Goal: Task Accomplishment & Management: Manage account settings

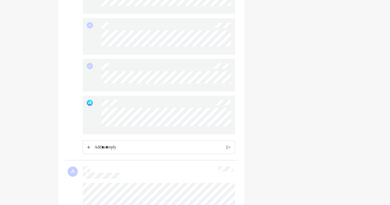
scroll to position [613, 0]
click at [146, 150] on div "Rich Text Editor. Editing area: main" at bounding box center [158, 142] width 133 height 13
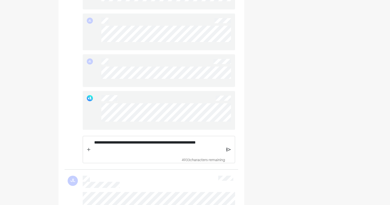
click at [226, 154] on div "**********" at bounding box center [158, 149] width 136 height 27
click at [228, 152] on img at bounding box center [228, 150] width 4 height 5
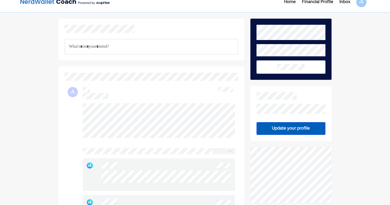
scroll to position [0, 0]
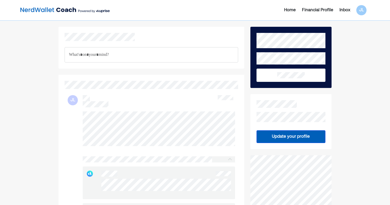
click at [323, 9] on div "Financial Profile" at bounding box center [317, 10] width 31 height 6
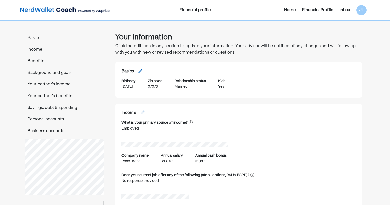
click at [51, 119] on p "Personal accounts" at bounding box center [64, 119] width 79 height 7
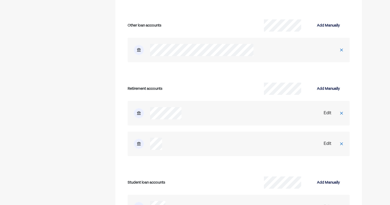
scroll to position [1658, 0]
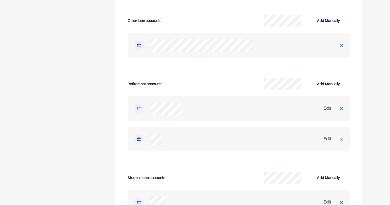
click at [328, 109] on div "Edit" at bounding box center [328, 109] width 8 height 6
select select "*********"
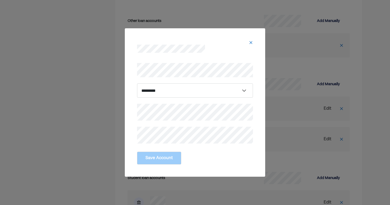
click at [114, 111] on div "**********" at bounding box center [195, 102] width 390 height 205
click at [154, 160] on button "Save Account" at bounding box center [159, 158] width 44 height 13
click at [161, 156] on button "Save Account" at bounding box center [159, 158] width 44 height 13
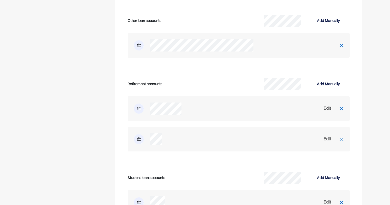
click at [326, 139] on div "Edit" at bounding box center [328, 139] width 8 height 6
select select "*********"
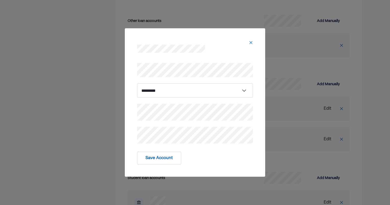
click at [122, 110] on div "**********" at bounding box center [195, 102] width 390 height 205
click at [155, 154] on button "Save Account" at bounding box center [159, 158] width 44 height 13
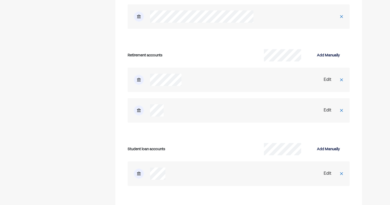
scroll to position [1684, 0]
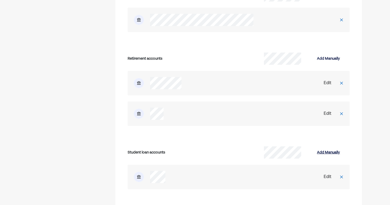
click at [331, 152] on div "Add Manually" at bounding box center [328, 153] width 23 height 6
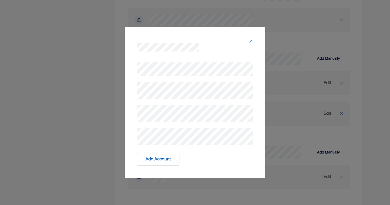
click at [247, 41] on div at bounding box center [195, 41] width 116 height 4
click at [252, 42] on img at bounding box center [251, 41] width 4 height 4
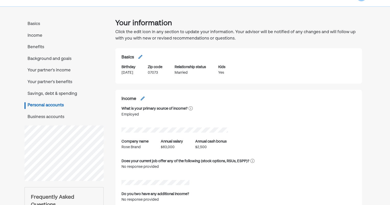
scroll to position [0, 0]
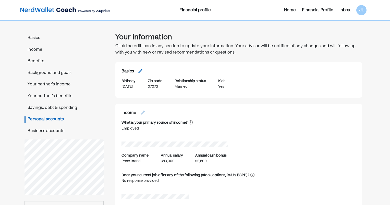
click at [341, 8] on div "Inbox" at bounding box center [344, 10] width 11 height 6
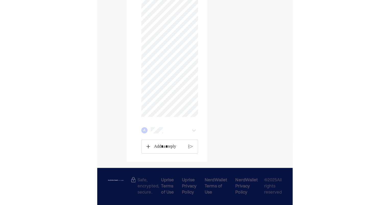
scroll to position [648, 0]
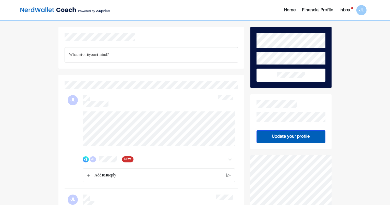
click at [118, 162] on div "JL NEW" at bounding box center [147, 159] width 128 height 6
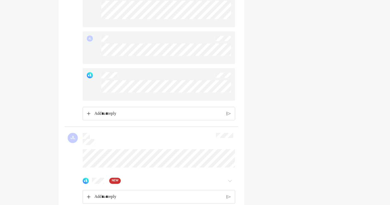
scroll to position [766, 0]
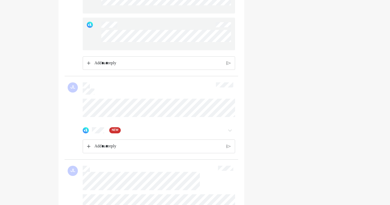
click at [106, 133] on div "NEW" at bounding box center [147, 130] width 128 height 6
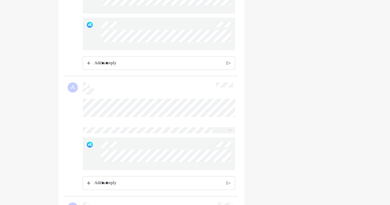
click at [225, 168] on div at bounding box center [159, 154] width 152 height 33
drag, startPoint x: 101, startPoint y: 155, endPoint x: 81, endPoint y: 152, distance: 20.1
click at [81, 152] on div at bounding box center [151, 144] width 167 height 91
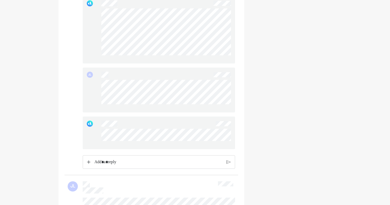
scroll to position [1251, 0]
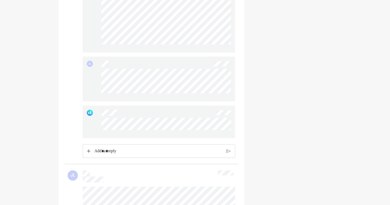
click at [103, 129] on div at bounding box center [159, 122] width 152 height 33
click at [102, 157] on div "Rich Text Editor. Editing area: main" at bounding box center [158, 151] width 133 height 13
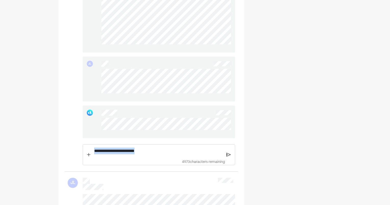
drag, startPoint x: 90, startPoint y: 161, endPoint x: 62, endPoint y: 159, distance: 28.1
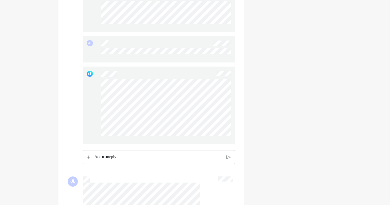
scroll to position [1506, 0]
click at [106, 160] on p "Rich Text Editor. Editing area: main" at bounding box center [158, 157] width 128 height 7
click at [228, 163] on img at bounding box center [228, 160] width 4 height 5
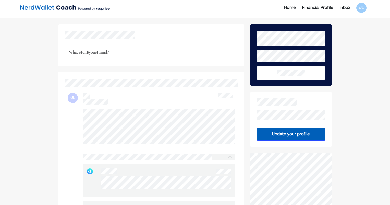
scroll to position [0, 0]
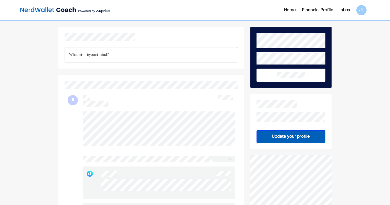
click at [54, 11] on img at bounding box center [64, 10] width 89 height 10
